Goal: Transaction & Acquisition: Purchase product/service

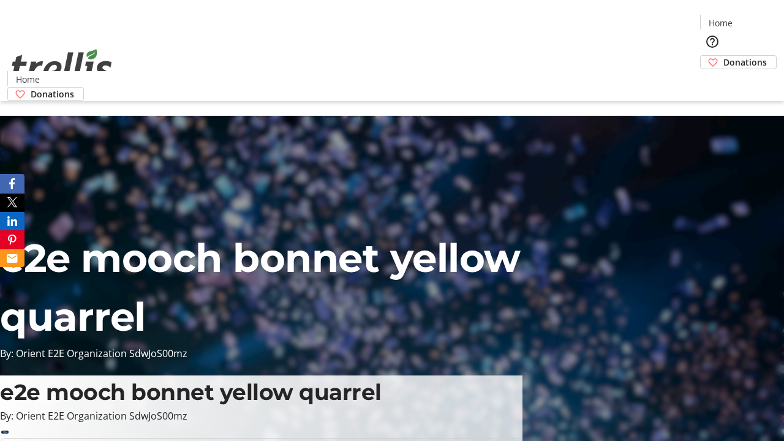
click at [724, 56] on span "Donations" at bounding box center [746, 62] width 44 height 13
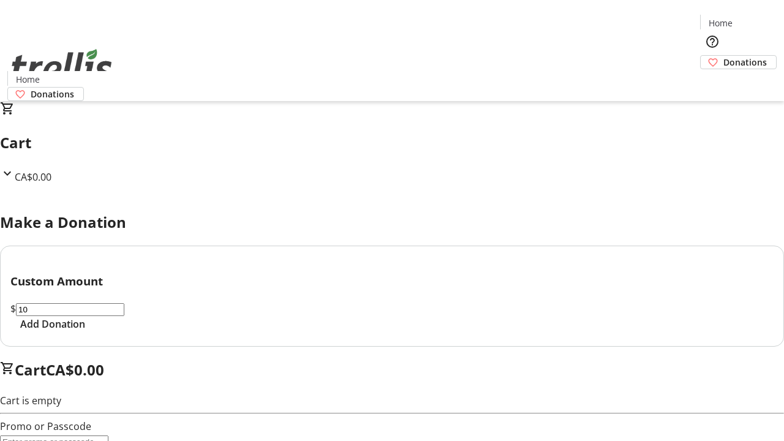
click at [85, 332] on span "Add Donation" at bounding box center [52, 324] width 65 height 15
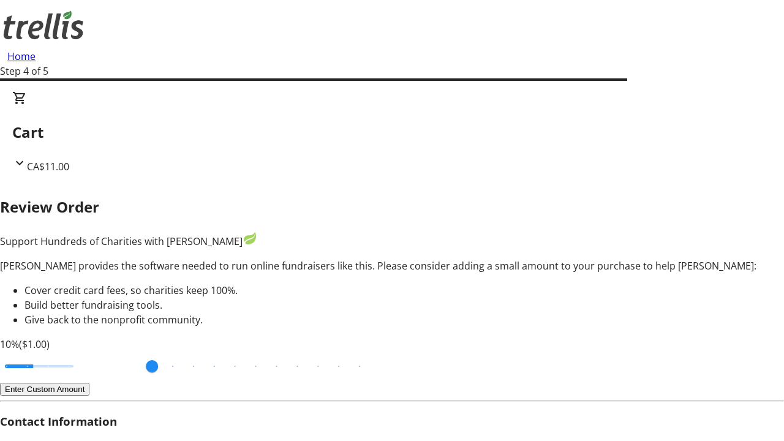
type input "20"
click at [86, 353] on input "Cover fees percentage" at bounding box center [39, 366] width 94 height 27
